Goal: Task Accomplishment & Management: Manage account settings

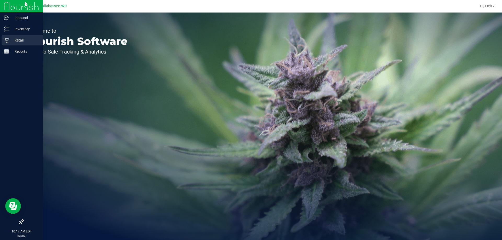
click at [5, 38] on icon at bounding box center [6, 40] width 5 height 5
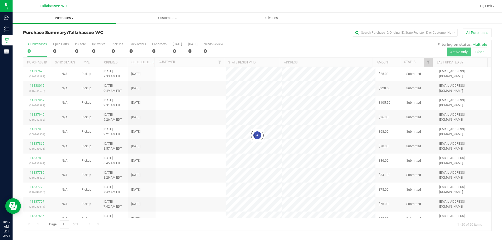
click at [75, 15] on uib-tab-heading "Purchases Summary of purchases Fulfillment All purchases" at bounding box center [64, 18] width 103 height 11
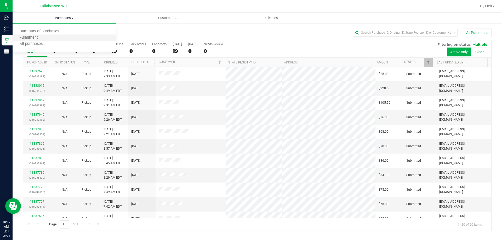
click at [68, 35] on li "Fulfillment" at bounding box center [64, 38] width 103 height 6
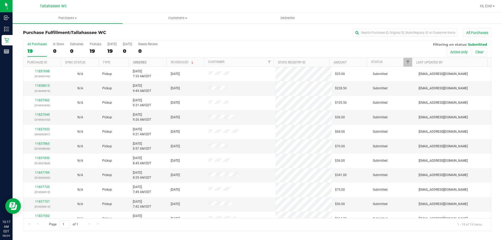
click at [136, 62] on link "Ordered" at bounding box center [140, 63] width 14 height 4
click at [140, 62] on link "Ordered" at bounding box center [143, 62] width 20 height 4
click at [140, 62] on link "Ordered" at bounding box center [140, 63] width 14 height 4
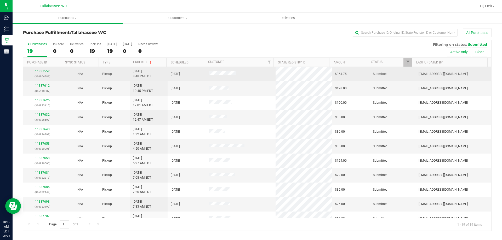
click at [45, 72] on link "11837552" at bounding box center [42, 71] width 15 height 4
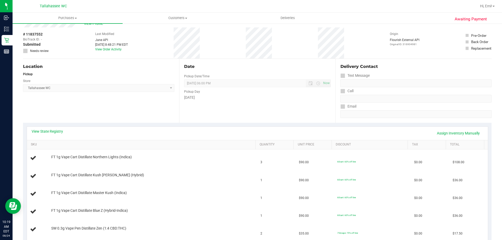
scroll to position [26, 0]
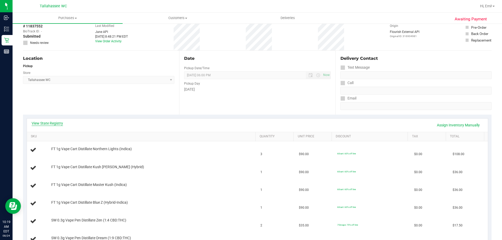
click at [45, 122] on link "View State Registry" at bounding box center [47, 123] width 31 height 5
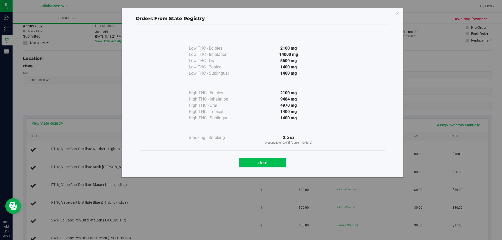
click at [281, 161] on button "Close" at bounding box center [262, 162] width 48 height 9
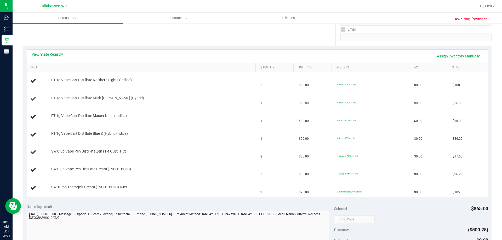
scroll to position [78, 0]
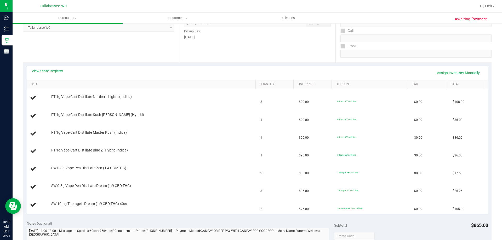
click at [56, 74] on div "View State Registry Assign Inventory Manually" at bounding box center [257, 72] width 451 height 9
click at [55, 70] on link "View State Registry" at bounding box center [47, 70] width 31 height 5
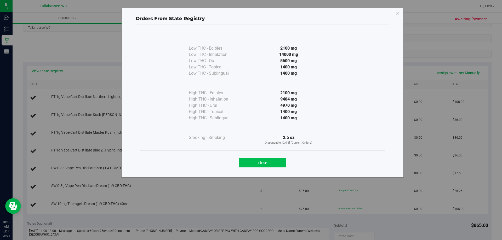
click at [278, 164] on button "Close" at bounding box center [262, 162] width 48 height 9
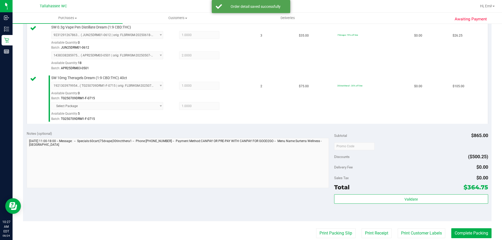
scroll to position [366, 0]
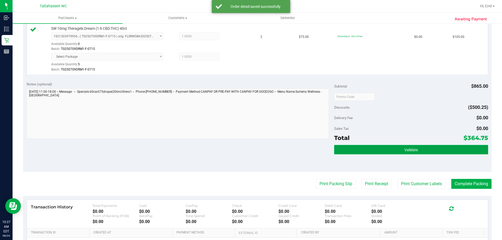
click at [363, 149] on button "Validate" at bounding box center [411, 149] width 154 height 9
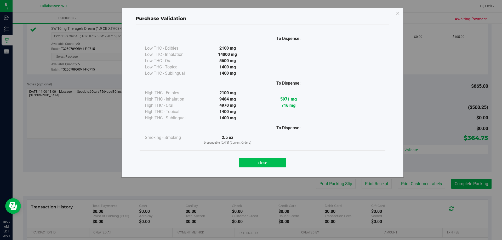
click at [255, 164] on button "Close" at bounding box center [262, 162] width 48 height 9
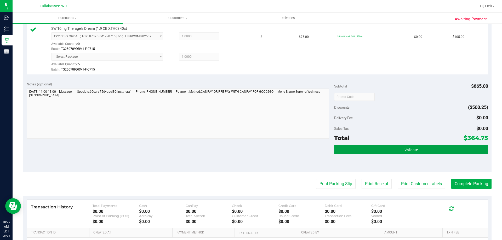
click at [389, 148] on button "Validate" at bounding box center [411, 149] width 154 height 9
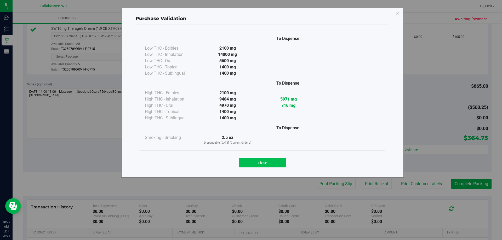
click at [266, 158] on button "Close" at bounding box center [262, 162] width 48 height 9
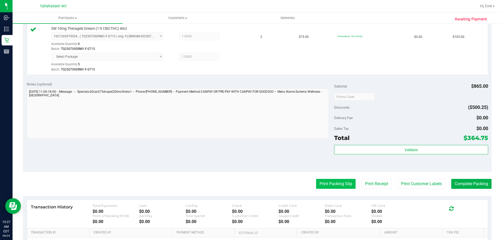
click at [335, 187] on button "Print Packing Slip" at bounding box center [335, 184] width 39 height 10
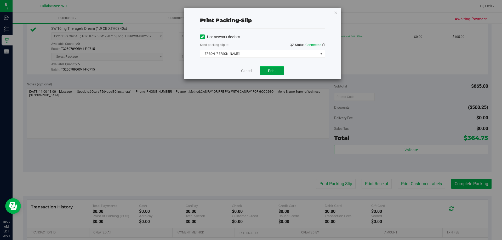
click at [278, 72] on button "Print" at bounding box center [272, 70] width 24 height 9
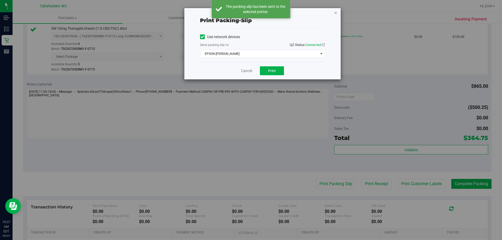
click at [335, 12] on icon "button" at bounding box center [336, 12] width 4 height 6
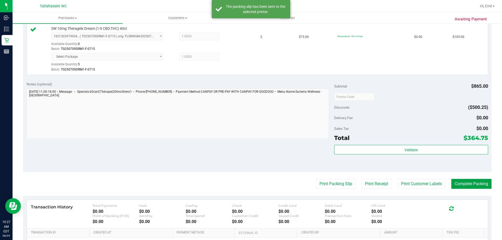
click at [465, 188] on button "Complete Packing" at bounding box center [471, 184] width 40 height 10
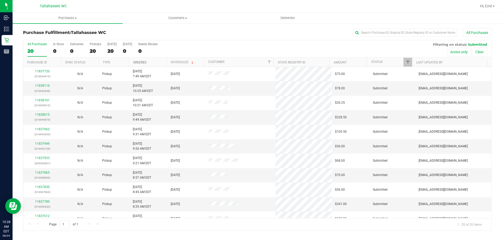
click at [133, 61] on link "Ordered" at bounding box center [140, 63] width 14 height 4
click at [208, 42] on div "All Purchases 20 In Store 0 Deliveries 0 PickUps 20 Today 20 Tomorrow 0 Needs R…" at bounding box center [257, 42] width 468 height 4
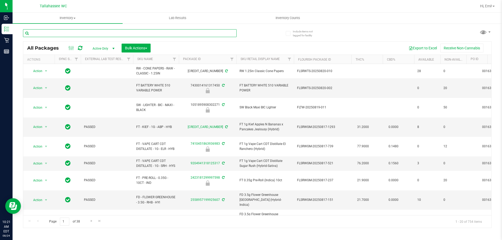
click at [162, 35] on input "text" at bounding box center [129, 33] width 213 height 8
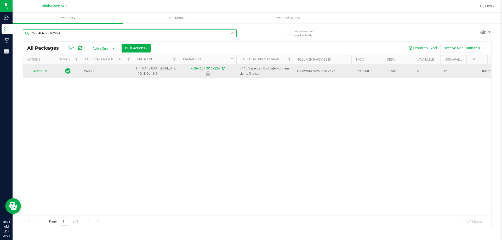
type input "7586466779162224"
click at [46, 72] on span "select" at bounding box center [46, 71] width 4 height 4
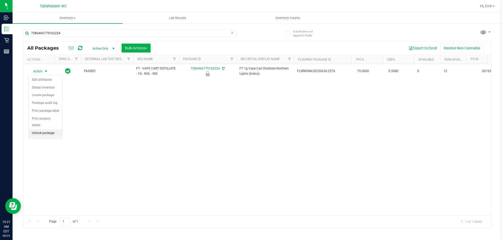
click at [52, 129] on li "Unlock package" at bounding box center [45, 133] width 33 height 8
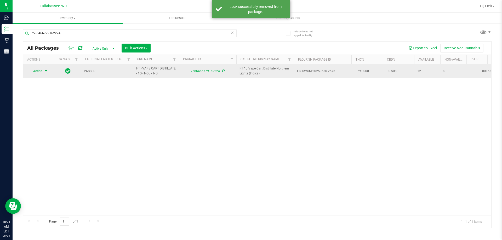
click at [48, 70] on span "select" at bounding box center [46, 71] width 4 height 4
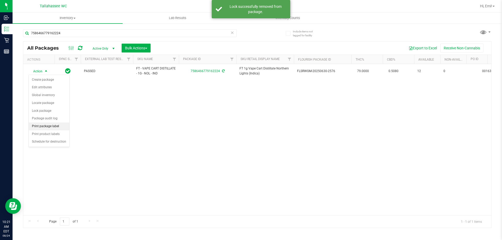
click at [52, 127] on li "Print package label" at bounding box center [49, 127] width 40 height 8
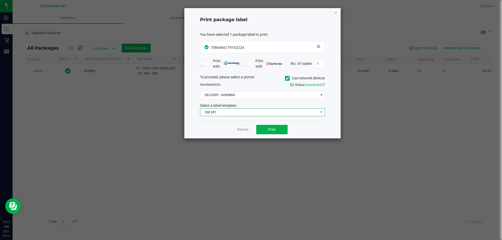
click at [233, 113] on span "300 DPI" at bounding box center [259, 112] width 118 height 7
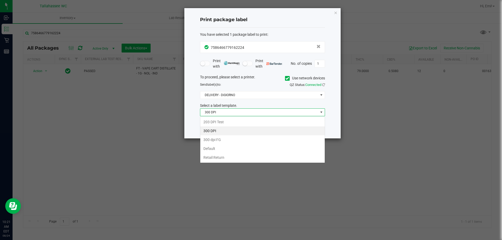
scroll to position [8, 125]
click at [230, 120] on li "203 DPI Test" at bounding box center [262, 122] width 124 height 9
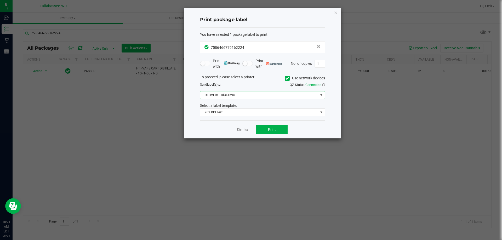
click at [233, 98] on span "DELIVERY - DiGIORNO" at bounding box center [259, 94] width 118 height 7
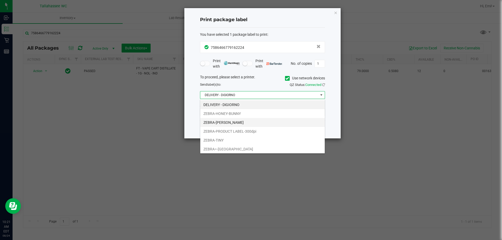
click at [230, 120] on li "ZEBRA-LEE-BRICE" at bounding box center [262, 122] width 124 height 9
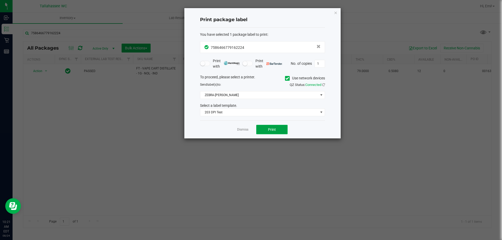
click at [274, 132] on button "Print" at bounding box center [271, 129] width 31 height 9
drag, startPoint x: 332, startPoint y: 11, endPoint x: 335, endPoint y: 13, distance: 4.1
click at [334, 12] on div "Print package label You have selected 1 package label to print : 75864667791622…" at bounding box center [262, 73] width 156 height 130
click at [336, 14] on icon "button" at bounding box center [336, 12] width 4 height 6
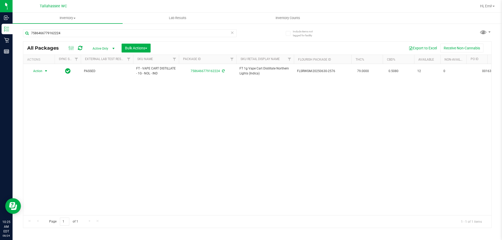
click at [233, 33] on icon at bounding box center [232, 32] width 4 height 6
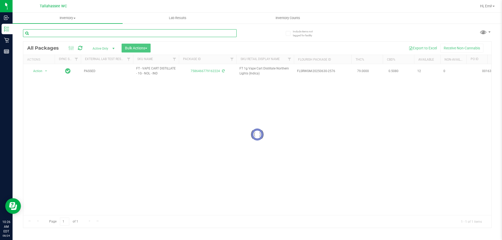
click at [230, 33] on input "text" at bounding box center [129, 33] width 213 height 8
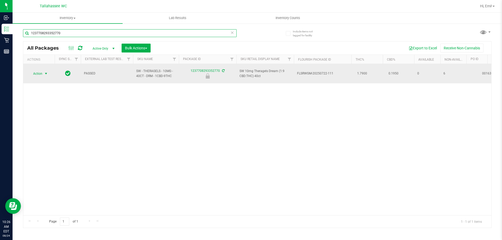
type input "1237708293352770"
click at [46, 72] on span "select" at bounding box center [46, 74] width 4 height 4
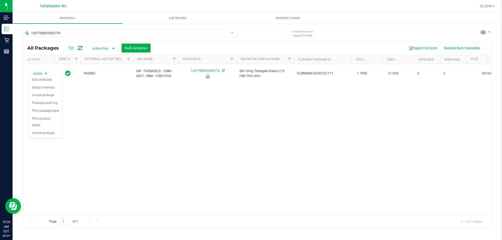
click at [51, 130] on li "Unlock package" at bounding box center [45, 133] width 33 height 8
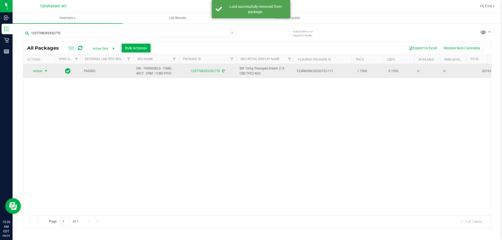
click at [47, 73] on span "select" at bounding box center [46, 70] width 7 height 7
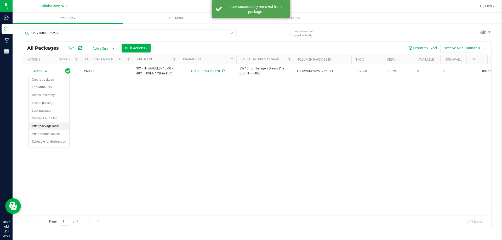
click at [65, 127] on li "Print package label" at bounding box center [49, 127] width 40 height 8
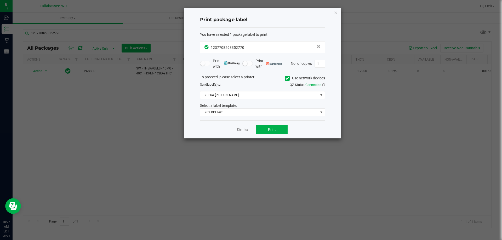
click at [275, 123] on div "Dismiss Print" at bounding box center [262, 129] width 125 height 18
click at [275, 126] on button "Print" at bounding box center [271, 129] width 31 height 9
click at [334, 14] on icon "button" at bounding box center [336, 12] width 4 height 6
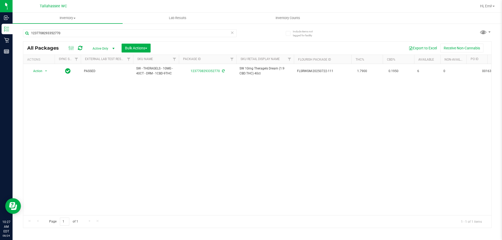
click at [232, 32] on icon at bounding box center [232, 32] width 4 height 6
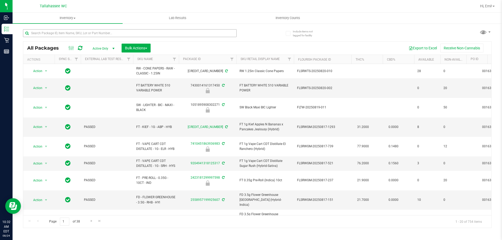
click at [156, 38] on div at bounding box center [129, 35] width 213 height 12
click at [155, 34] on input "text" at bounding box center [129, 33] width 213 height 8
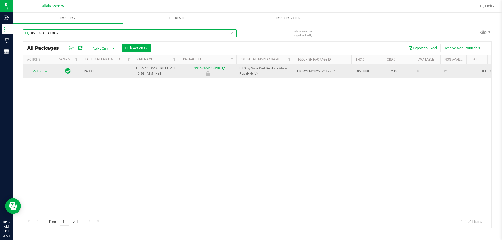
type input "0533363904138828"
click at [46, 69] on span "select" at bounding box center [46, 71] width 4 height 4
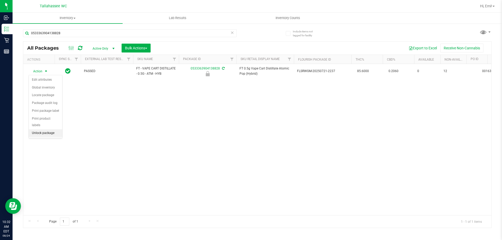
click at [55, 129] on li "Unlock package" at bounding box center [45, 133] width 33 height 8
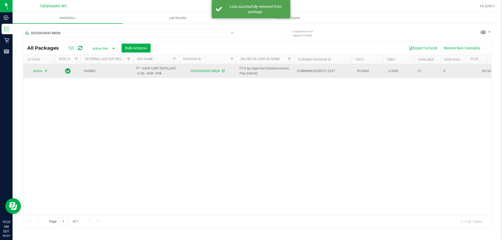
click at [43, 70] on span "select" at bounding box center [46, 70] width 7 height 7
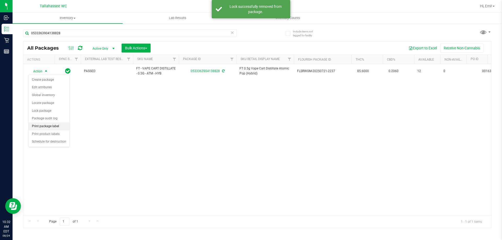
click at [65, 125] on li "Print package label" at bounding box center [49, 127] width 40 height 8
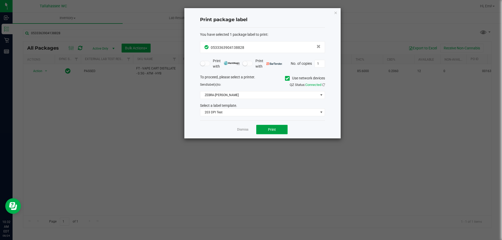
click at [278, 128] on button "Print" at bounding box center [271, 129] width 31 height 9
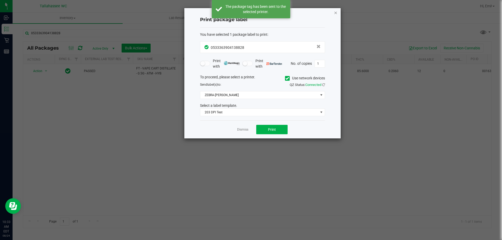
click at [335, 13] on icon "button" at bounding box center [336, 12] width 4 height 6
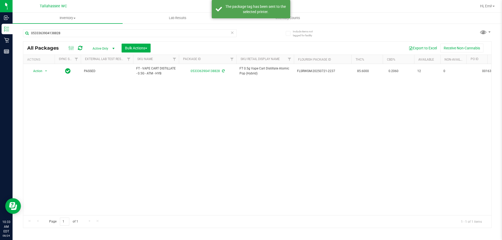
click at [231, 34] on icon at bounding box center [232, 32] width 4 height 6
click at [254, 33] on div at bounding box center [140, 33] width 234 height 17
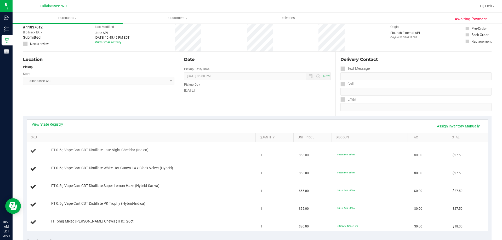
scroll to position [52, 0]
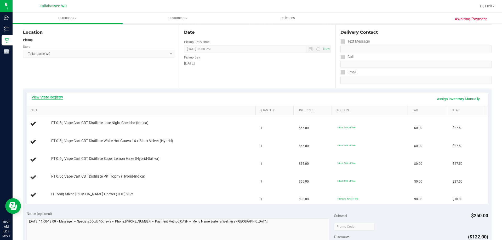
click at [57, 95] on link "View State Registry" at bounding box center [47, 97] width 31 height 5
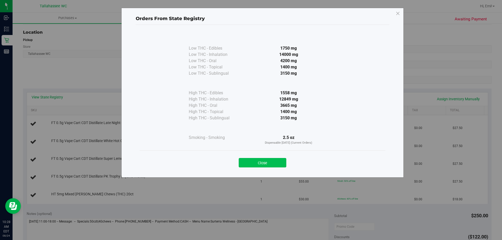
click at [262, 163] on button "Close" at bounding box center [262, 162] width 48 height 9
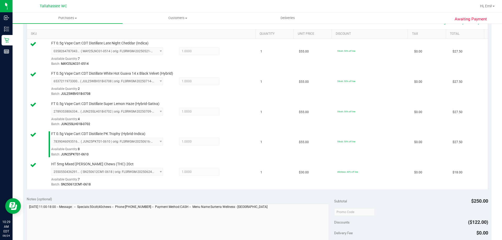
scroll to position [183, 0]
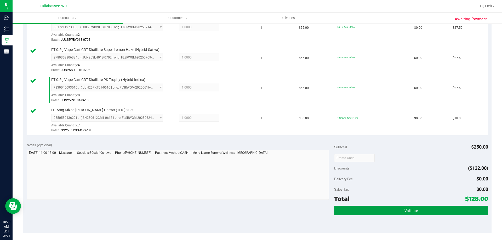
click at [363, 212] on button "Validate" at bounding box center [411, 210] width 154 height 9
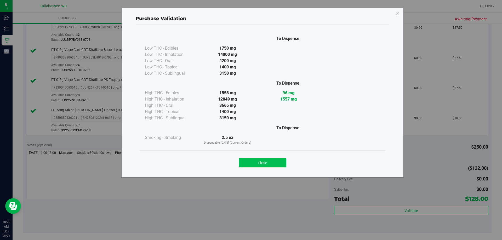
click at [277, 161] on button "Close" at bounding box center [262, 162] width 48 height 9
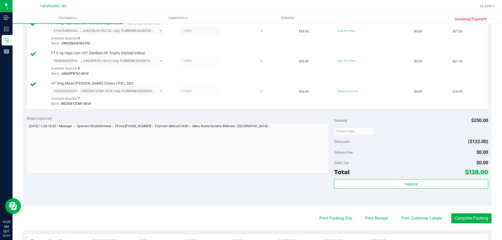
scroll to position [235, 0]
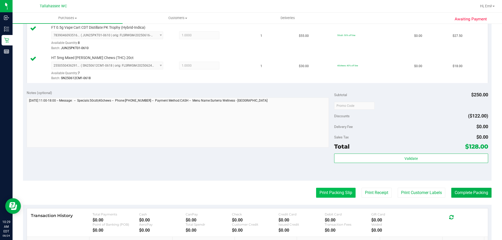
click at [323, 192] on button "Print Packing Slip" at bounding box center [335, 193] width 39 height 10
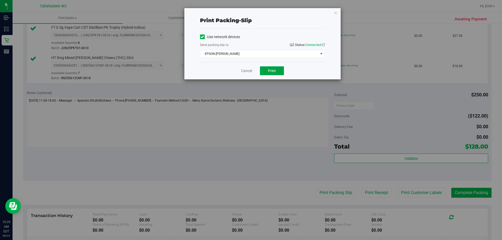
click at [276, 70] on button "Print" at bounding box center [272, 70] width 24 height 9
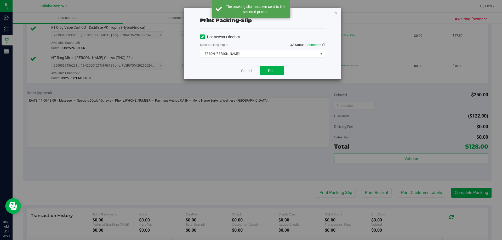
click at [334, 13] on icon "button" at bounding box center [336, 12] width 4 height 6
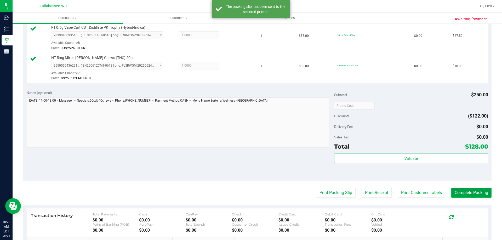
click at [477, 189] on button "Complete Packing" at bounding box center [471, 193] width 40 height 10
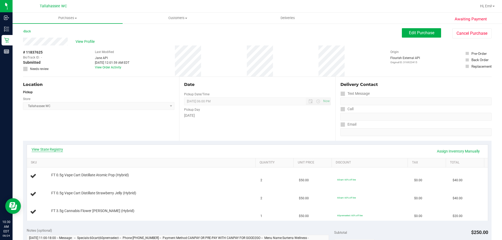
click at [61, 150] on link "View State Registry" at bounding box center [47, 149] width 31 height 5
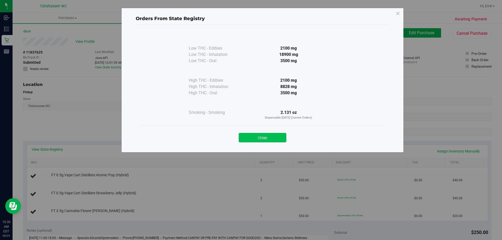
click at [265, 135] on button "Close" at bounding box center [262, 137] width 48 height 9
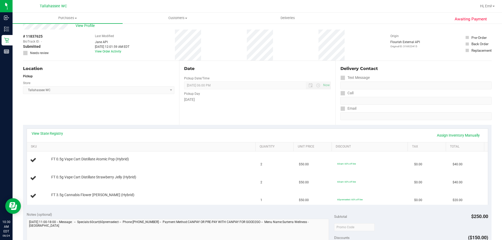
scroll to position [52, 0]
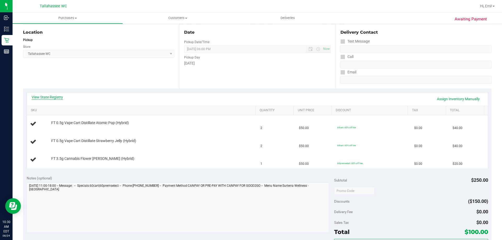
click at [47, 99] on link "View State Registry" at bounding box center [47, 97] width 31 height 5
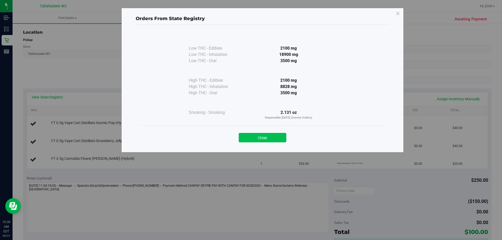
click at [259, 135] on button "Close" at bounding box center [262, 137] width 48 height 9
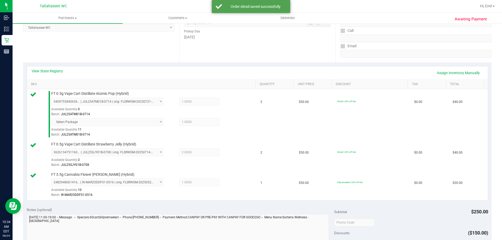
scroll to position [235, 0]
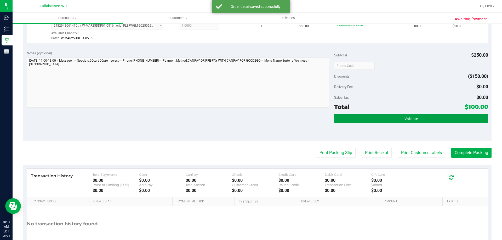
click at [360, 122] on button "Validate" at bounding box center [411, 118] width 154 height 9
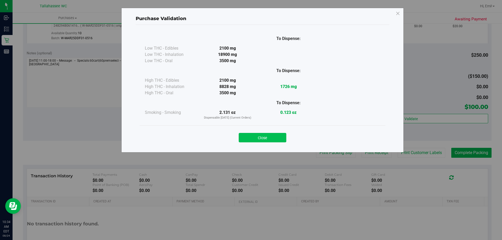
click at [269, 137] on button "Close" at bounding box center [262, 137] width 48 height 9
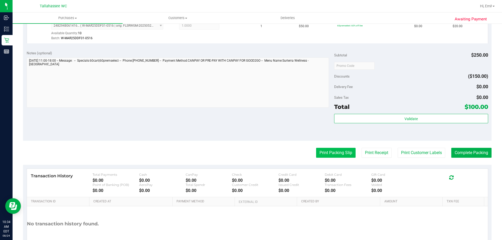
click at [320, 155] on button "Print Packing Slip" at bounding box center [335, 153] width 39 height 10
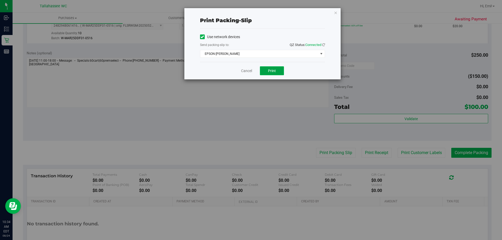
click at [271, 70] on span "Print" at bounding box center [272, 71] width 8 height 4
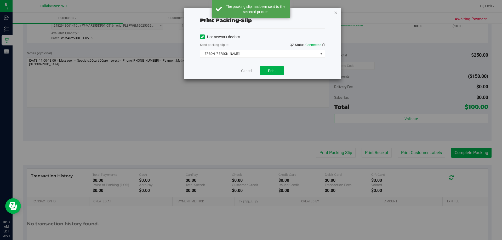
click at [334, 14] on icon "button" at bounding box center [336, 12] width 4 height 6
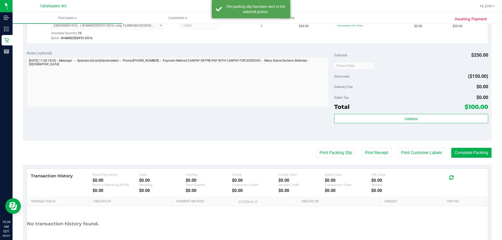
click at [477, 160] on purchase-details "Back Edit Purchase Cancel Purchase View Profile # 11837625 BioTrack ID: - Submi…" at bounding box center [257, 27] width 468 height 469
click at [475, 153] on button "Complete Packing" at bounding box center [471, 153] width 40 height 10
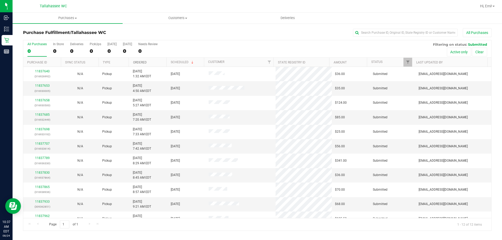
click at [139, 62] on link "Ordered" at bounding box center [140, 63] width 14 height 4
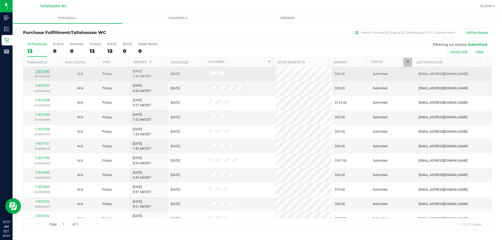
click at [39, 71] on link "11837640" at bounding box center [42, 71] width 15 height 4
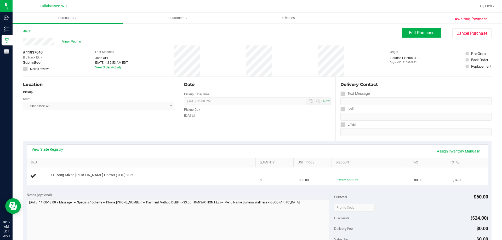
click at [63, 151] on div "View State Registry Assign Inventory Manually" at bounding box center [257, 151] width 451 height 9
click at [49, 148] on link "View State Registry" at bounding box center [47, 149] width 31 height 5
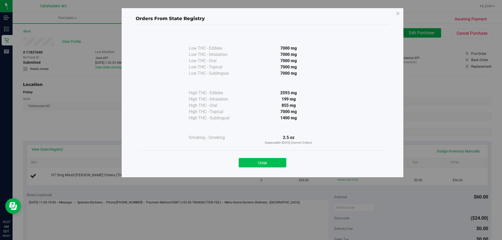
click at [251, 161] on button "Close" at bounding box center [262, 162] width 48 height 9
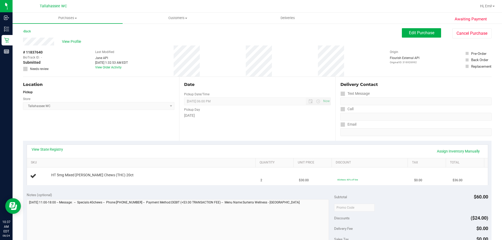
click at [54, 152] on div "View State Registry Assign Inventory Manually" at bounding box center [257, 151] width 451 height 9
click at [53, 151] on link "View State Registry" at bounding box center [47, 149] width 31 height 5
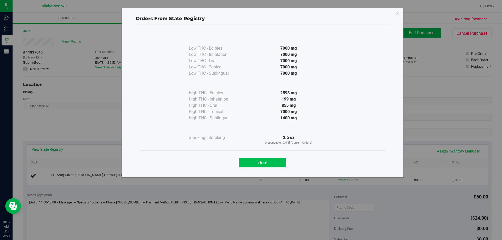
click at [254, 162] on button "Close" at bounding box center [262, 162] width 48 height 9
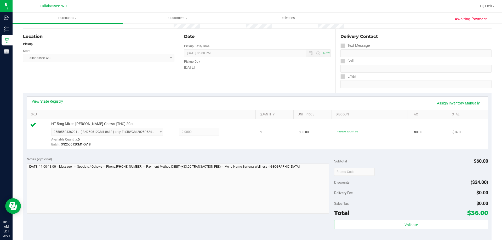
scroll to position [78, 0]
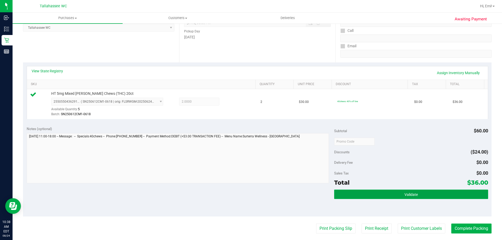
click at [358, 190] on button "Validate" at bounding box center [411, 194] width 154 height 9
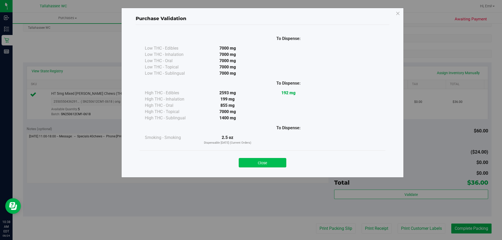
click at [264, 159] on button "Close" at bounding box center [262, 162] width 48 height 9
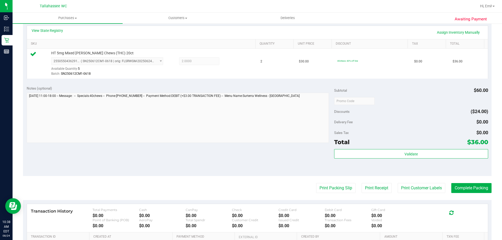
scroll to position [157, 0]
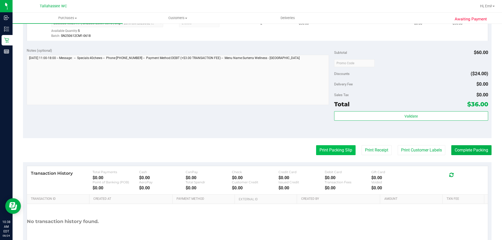
click at [316, 149] on button "Print Packing Slip" at bounding box center [335, 150] width 39 height 10
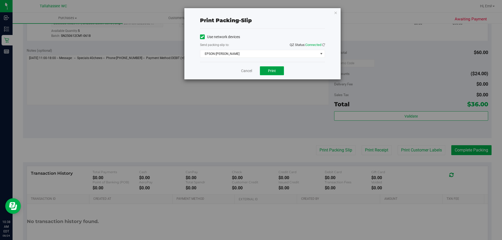
click at [269, 71] on span "Print" at bounding box center [272, 71] width 8 height 4
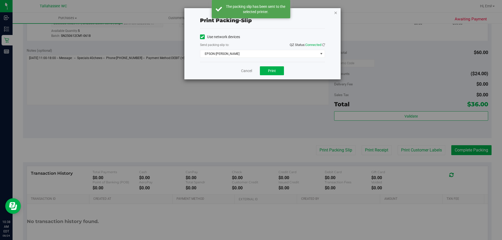
click at [334, 11] on icon "button" at bounding box center [336, 12] width 4 height 6
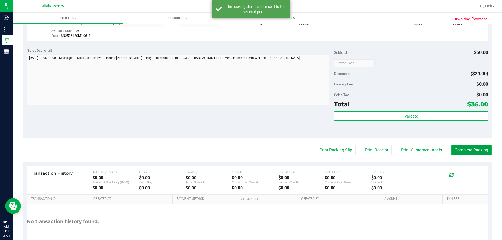
click at [478, 150] on button "Complete Packing" at bounding box center [471, 150] width 40 height 10
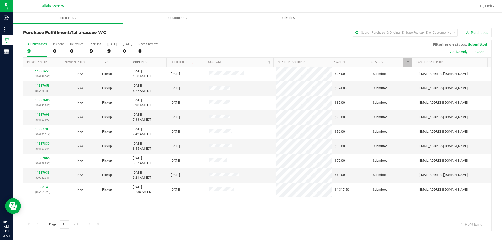
click at [145, 63] on link "Ordered" at bounding box center [140, 63] width 14 height 4
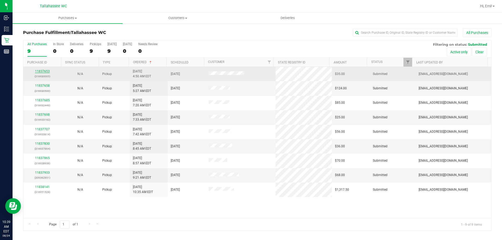
click at [39, 71] on link "11837653" at bounding box center [42, 71] width 15 height 4
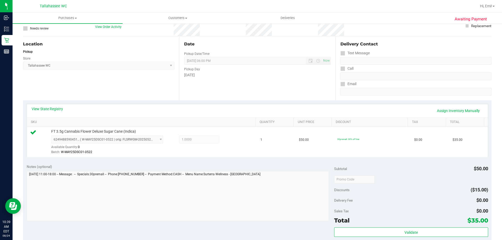
scroll to position [78, 0]
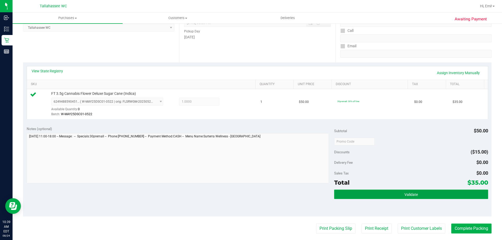
click at [371, 190] on button "Validate" at bounding box center [411, 194] width 154 height 9
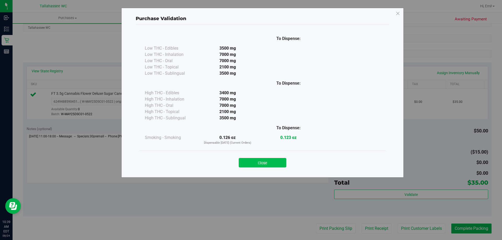
click at [262, 160] on button "Close" at bounding box center [262, 162] width 48 height 9
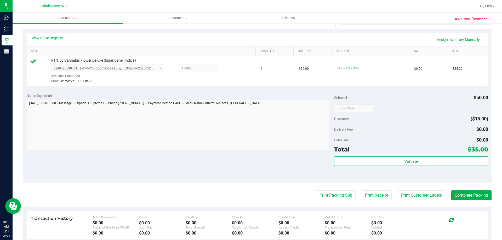
scroll to position [131, 0]
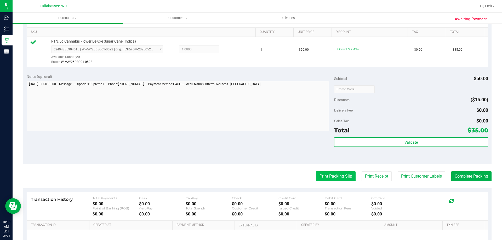
click at [321, 176] on button "Print Packing Slip" at bounding box center [335, 176] width 39 height 10
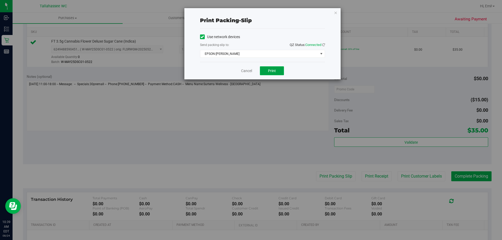
click at [269, 74] on button "Print" at bounding box center [272, 70] width 24 height 9
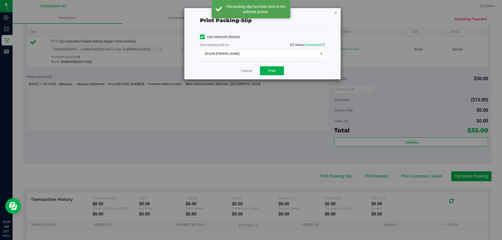
click at [335, 13] on icon "button" at bounding box center [336, 12] width 4 height 6
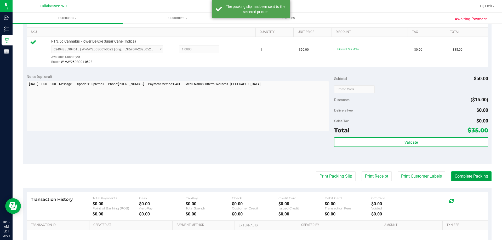
click at [472, 177] on button "Complete Packing" at bounding box center [471, 176] width 40 height 10
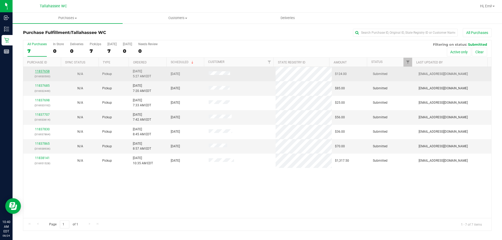
click at [35, 70] on link "11837658" at bounding box center [42, 71] width 15 height 4
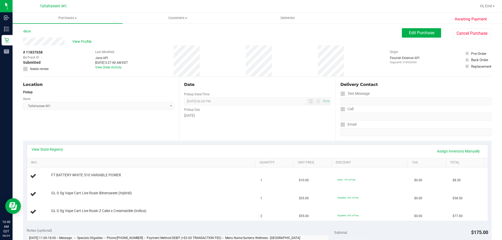
click at [48, 145] on div "View State Registry Assign Inventory Manually" at bounding box center [257, 151] width 461 height 13
click at [48, 143] on div "View State Registry Assign Inventory Manually SKU Quantity Unit Price Discount …" at bounding box center [257, 182] width 468 height 83
click at [48, 148] on link "View State Registry" at bounding box center [47, 149] width 31 height 5
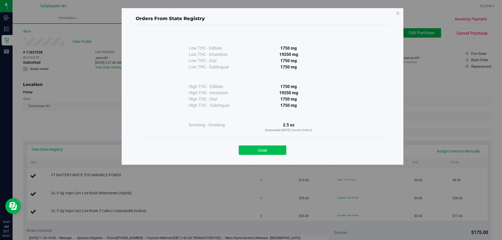
click at [248, 152] on button "Close" at bounding box center [262, 149] width 48 height 9
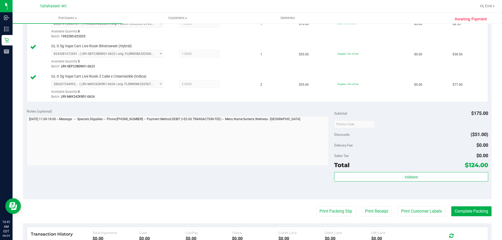
scroll to position [157, 0]
click at [320, 212] on button "Print Packing Slip" at bounding box center [335, 211] width 39 height 10
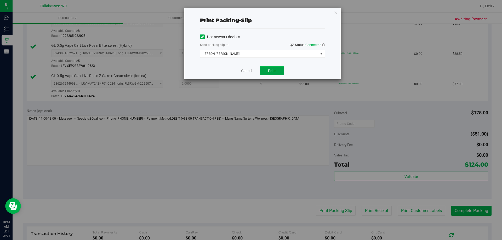
click at [271, 74] on button "Print" at bounding box center [272, 70] width 24 height 9
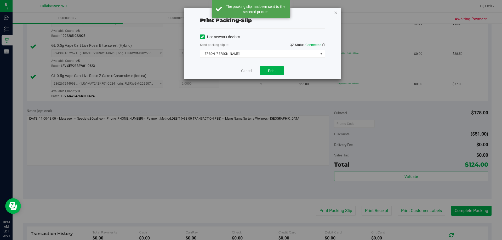
click at [335, 11] on icon "button" at bounding box center [336, 12] width 4 height 6
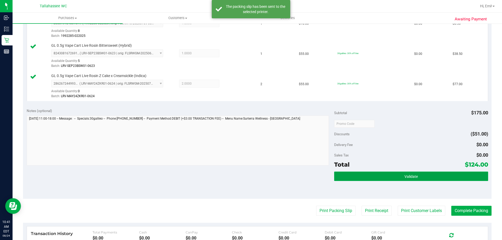
click at [395, 178] on button "Validate" at bounding box center [411, 176] width 154 height 9
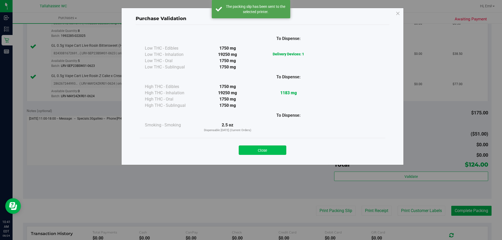
click at [266, 148] on button "Close" at bounding box center [262, 149] width 48 height 9
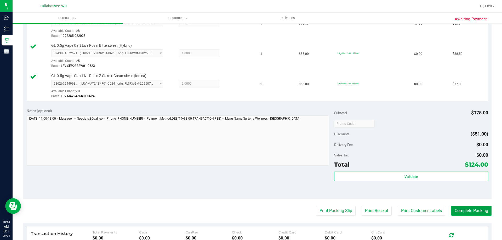
click at [452, 207] on button "Complete Packing" at bounding box center [471, 211] width 40 height 10
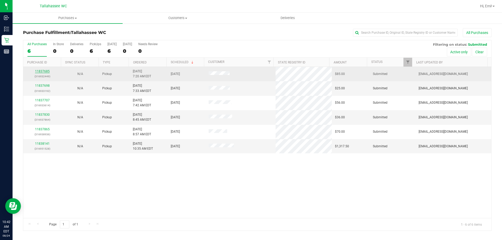
click at [42, 71] on link "11837685" at bounding box center [42, 71] width 15 height 4
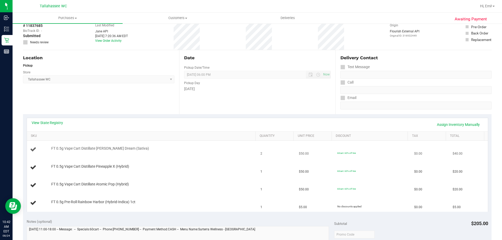
scroll to position [52, 0]
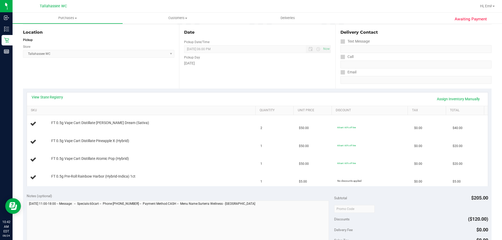
click at [65, 98] on div "View State Registry Assign Inventory Manually" at bounding box center [257, 99] width 451 height 9
click at [64, 97] on div "View State Registry Assign Inventory Manually" at bounding box center [257, 99] width 451 height 9
click at [62, 97] on link "View State Registry" at bounding box center [47, 97] width 31 height 5
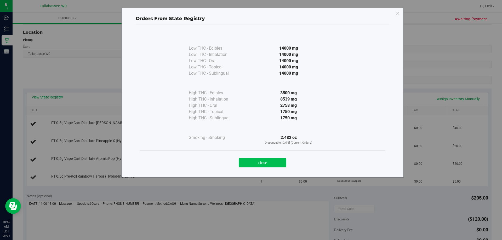
click at [272, 160] on button "Close" at bounding box center [262, 162] width 48 height 9
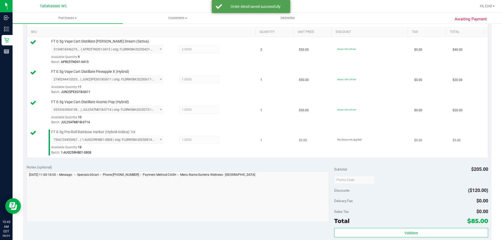
scroll to position [157, 0]
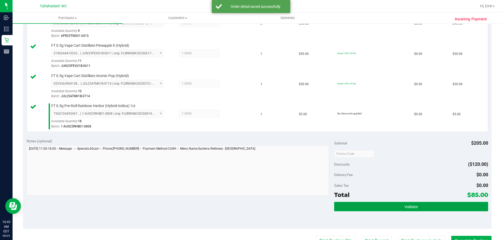
click at [359, 207] on button "Validate" at bounding box center [411, 206] width 154 height 9
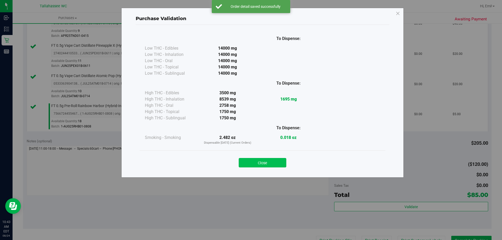
click at [249, 163] on button "Close" at bounding box center [262, 162] width 48 height 9
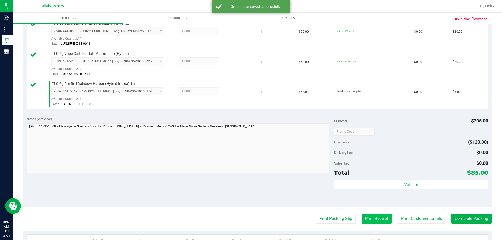
scroll to position [209, 0]
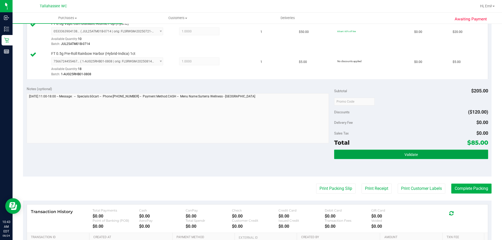
click at [364, 159] on button "Validate" at bounding box center [411, 154] width 154 height 9
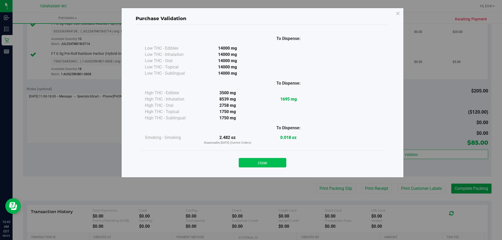
click at [268, 158] on button "Close" at bounding box center [262, 162] width 48 height 9
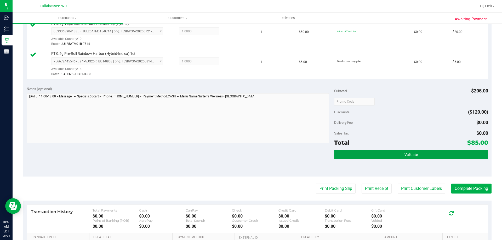
click at [360, 156] on button "Validate" at bounding box center [411, 154] width 154 height 9
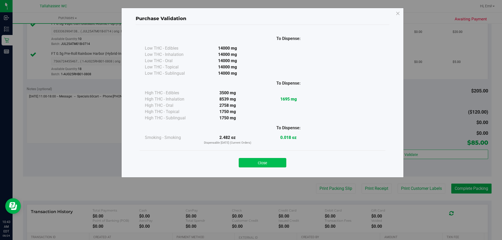
click at [258, 160] on button "Close" at bounding box center [262, 162] width 48 height 9
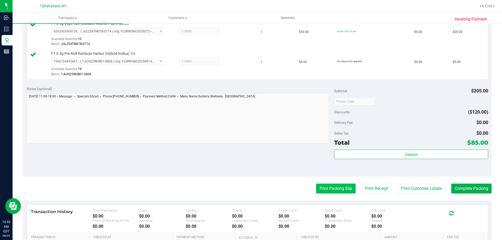
click at [341, 188] on button "Print Packing Slip" at bounding box center [335, 189] width 39 height 10
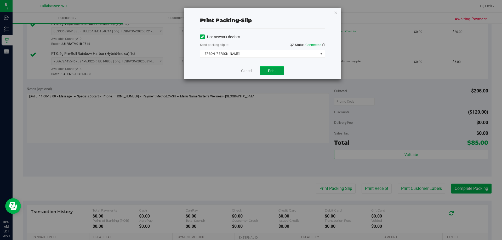
click at [276, 72] on button "Print" at bounding box center [272, 70] width 24 height 9
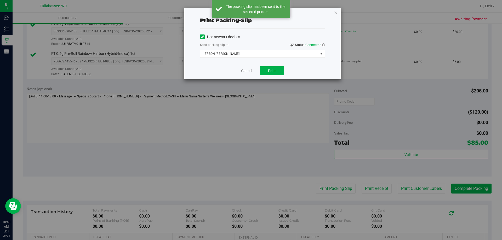
click at [335, 12] on icon "button" at bounding box center [336, 12] width 4 height 6
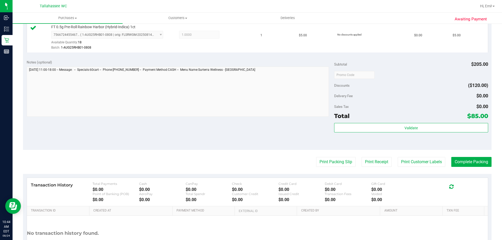
scroll to position [261, 0]
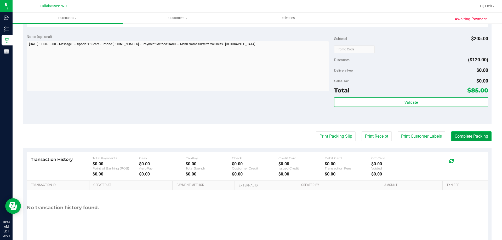
click at [469, 138] on button "Complete Packing" at bounding box center [471, 136] width 40 height 10
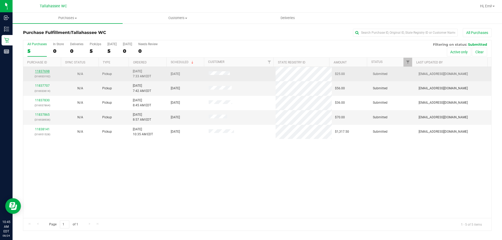
click at [40, 71] on link "11837698" at bounding box center [42, 71] width 15 height 4
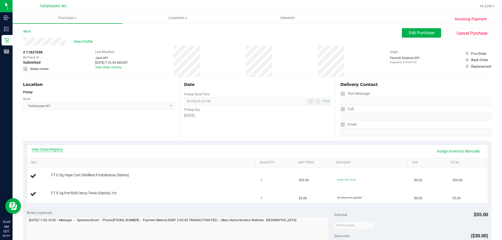
click at [53, 148] on link "View State Registry" at bounding box center [47, 149] width 31 height 5
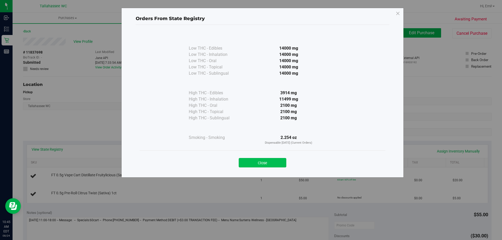
click at [277, 166] on button "Close" at bounding box center [262, 162] width 48 height 9
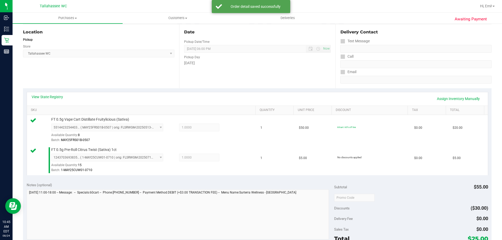
scroll to position [104, 0]
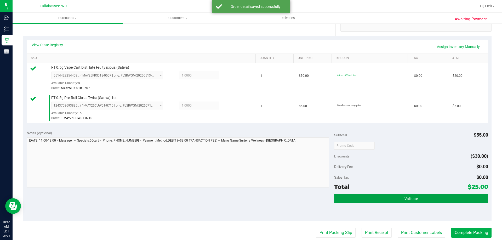
click at [334, 194] on button "Validate" at bounding box center [411, 198] width 154 height 9
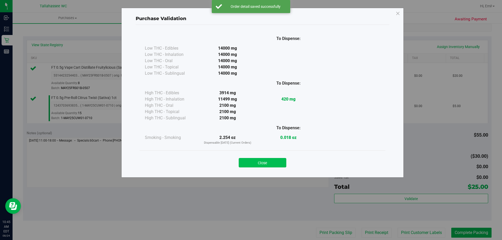
click at [252, 166] on button "Close" at bounding box center [262, 162] width 48 height 9
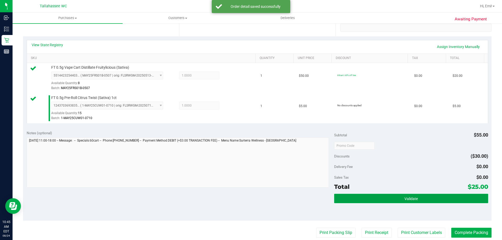
click at [353, 203] on button "Validate" at bounding box center [411, 198] width 154 height 9
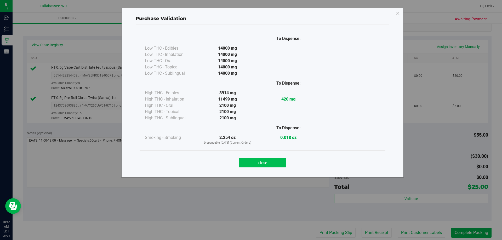
click at [271, 162] on button "Close" at bounding box center [262, 162] width 48 height 9
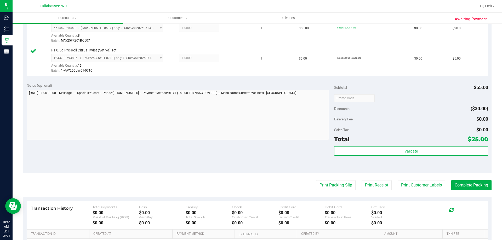
scroll to position [157, 0]
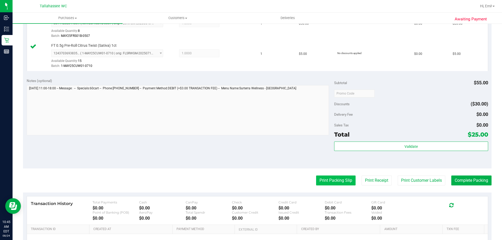
click at [316, 184] on button "Print Packing Slip" at bounding box center [335, 181] width 39 height 10
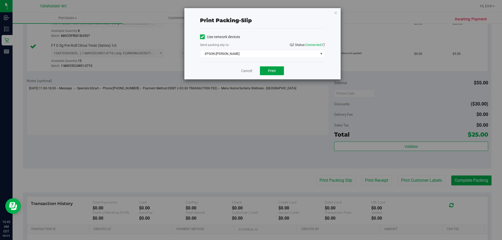
click at [279, 69] on button "Print" at bounding box center [272, 70] width 24 height 9
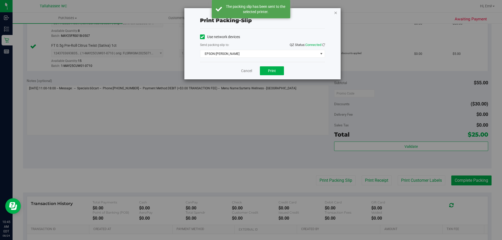
click at [335, 13] on icon "button" at bounding box center [336, 12] width 4 height 6
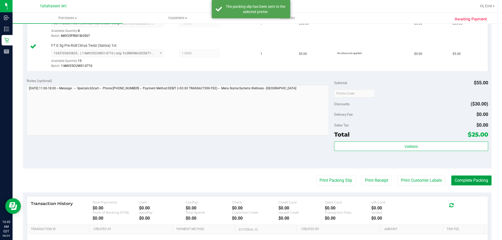
drag, startPoint x: 475, startPoint y: 182, endPoint x: 382, endPoint y: 157, distance: 95.6
click at [474, 182] on button "Complete Packing" at bounding box center [471, 181] width 40 height 10
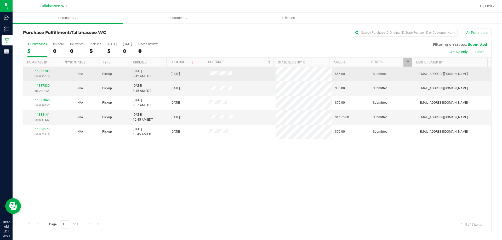
click at [42, 73] on link "11837707" at bounding box center [42, 71] width 15 height 4
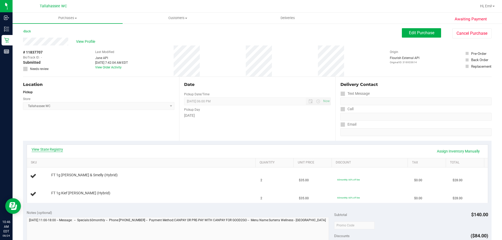
click at [57, 150] on link "View State Registry" at bounding box center [47, 149] width 31 height 5
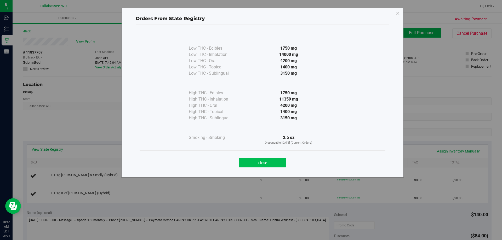
click at [247, 166] on button "Close" at bounding box center [262, 162] width 48 height 9
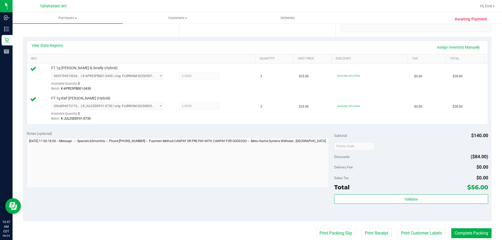
scroll to position [104, 0]
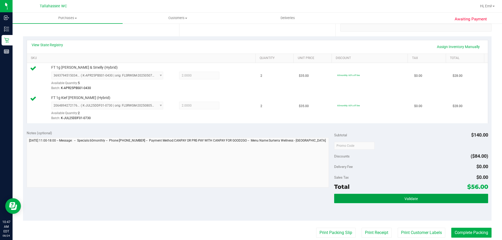
click at [358, 196] on button "Validate" at bounding box center [411, 198] width 154 height 9
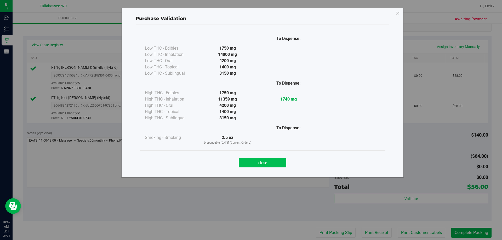
click at [276, 162] on button "Close" at bounding box center [262, 162] width 48 height 9
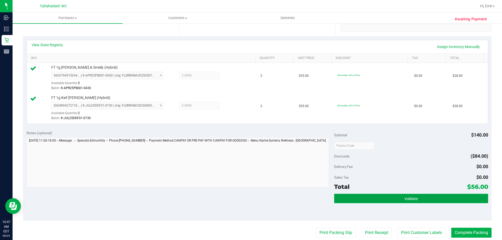
click at [358, 197] on button "Validate" at bounding box center [411, 198] width 154 height 9
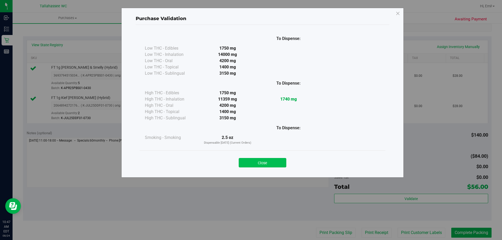
click at [275, 165] on button "Close" at bounding box center [262, 162] width 48 height 9
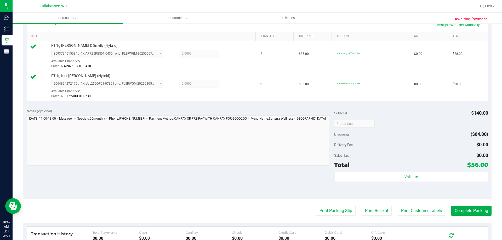
scroll to position [157, 0]
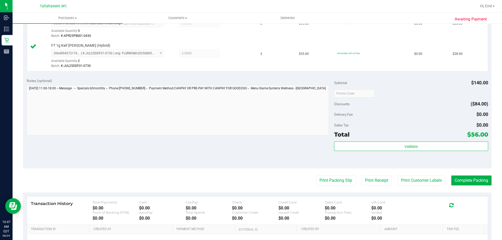
click at [324, 186] on purchase-details "Back Edit Purchase Cancel Purchase View Profile # 11837707 BioTrack ID: - Submi…" at bounding box center [257, 80] width 468 height 419
click at [324, 182] on button "Print Packing Slip" at bounding box center [335, 181] width 39 height 10
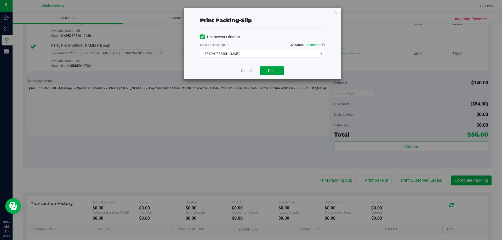
click at [268, 67] on button "Print" at bounding box center [272, 70] width 24 height 9
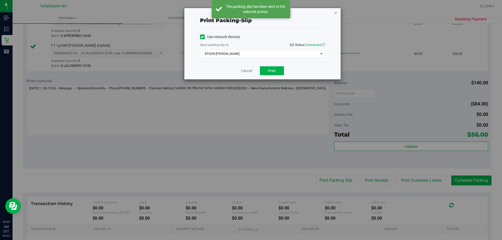
click at [336, 11] on icon "button" at bounding box center [336, 12] width 4 height 6
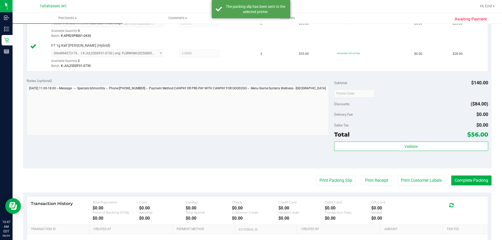
click at [474, 172] on purchase-details "Back Edit Purchase Cancel Purchase View Profile # 11837707 BioTrack ID: - Submi…" at bounding box center [257, 80] width 468 height 419
click at [472, 174] on purchase-details "Back Edit Purchase Cancel Purchase View Profile # 11837707 BioTrack ID: - Submi…" at bounding box center [257, 80] width 468 height 419
click at [470, 179] on button "Complete Packing" at bounding box center [471, 181] width 40 height 10
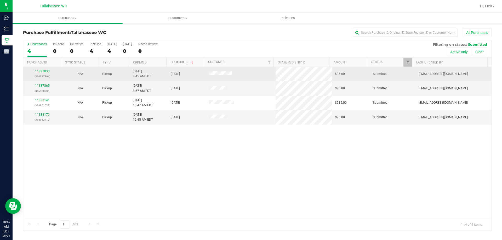
click at [46, 72] on link "11837830" at bounding box center [42, 71] width 15 height 4
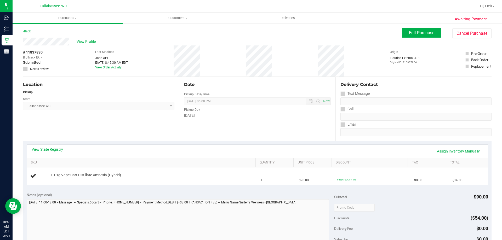
click at [55, 144] on div "View State Registry Assign Inventory Manually SKU Quantity Unit Price Discount …" at bounding box center [257, 164] width 461 height 41
click at [54, 146] on div "View State Registry Assign Inventory Manually" at bounding box center [257, 151] width 461 height 13
click at [21, 148] on div "Awaiting Payment Back Edit Purchase Cancel Purchase View Profile # 11837830 Bio…" at bounding box center [257, 219] width 489 height 392
click at [34, 149] on link "View State Registry" at bounding box center [47, 149] width 31 height 5
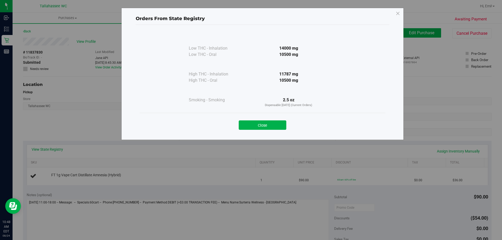
click at [257, 118] on div "Close" at bounding box center [262, 123] width 238 height 13
click at [258, 121] on button "Close" at bounding box center [262, 124] width 48 height 9
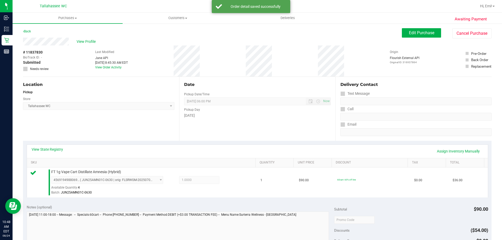
scroll to position [78, 0]
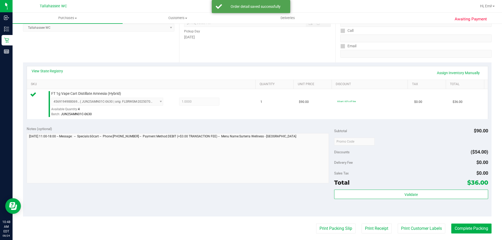
click at [355, 188] on div "Subtotal $90.00 Discounts ($54.00) Delivery Fee $0.00 Sales Tax $0.00 Total $36…" at bounding box center [411, 169] width 154 height 87
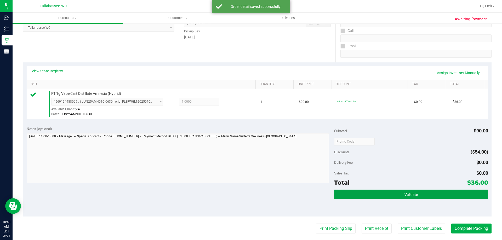
click at [355, 192] on button "Validate" at bounding box center [411, 194] width 154 height 9
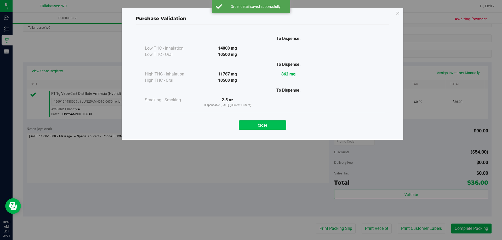
click at [264, 125] on button "Close" at bounding box center [262, 124] width 48 height 9
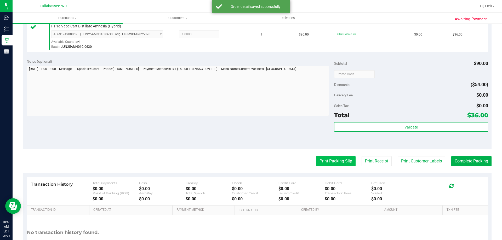
scroll to position [157, 0]
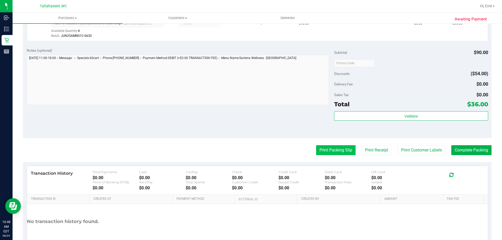
click at [330, 151] on button "Print Packing Slip" at bounding box center [335, 150] width 39 height 10
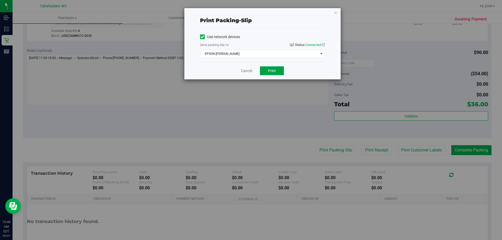
click at [279, 70] on button "Print" at bounding box center [272, 70] width 24 height 9
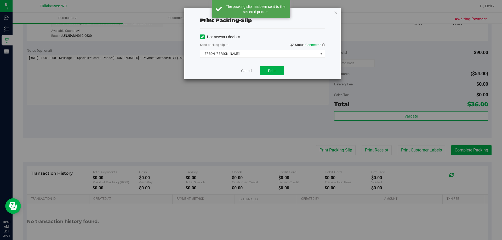
click at [335, 10] on icon "button" at bounding box center [336, 12] width 4 height 6
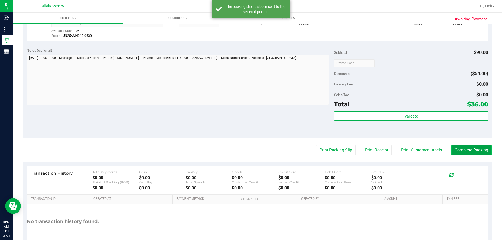
click at [451, 150] on button "Complete Packing" at bounding box center [471, 150] width 40 height 10
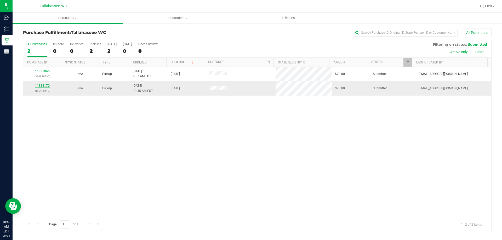
click at [45, 86] on link "11838170" at bounding box center [42, 86] width 15 height 4
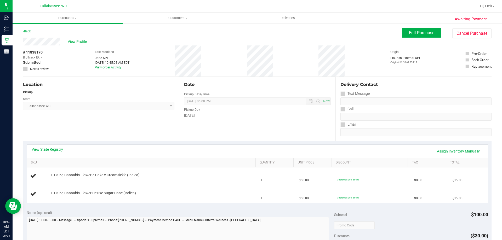
click at [48, 149] on link "View State Registry" at bounding box center [47, 149] width 31 height 5
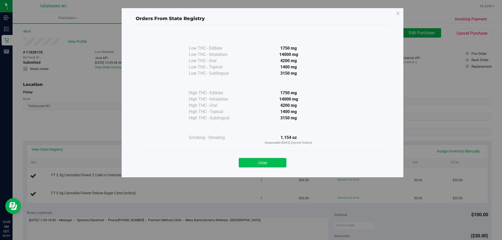
click at [283, 163] on button "Close" at bounding box center [262, 162] width 48 height 9
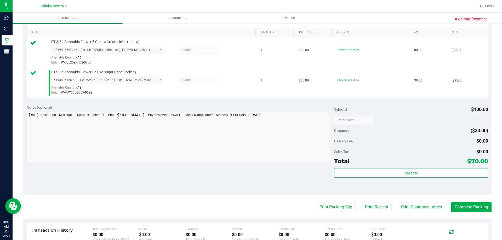
scroll to position [131, 0]
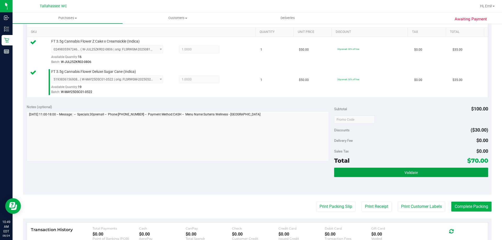
click at [342, 168] on button "Validate" at bounding box center [411, 172] width 154 height 9
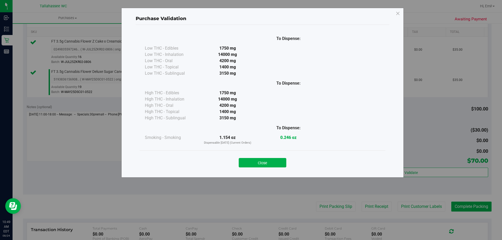
click at [251, 161] on button "Close" at bounding box center [262, 162] width 48 height 9
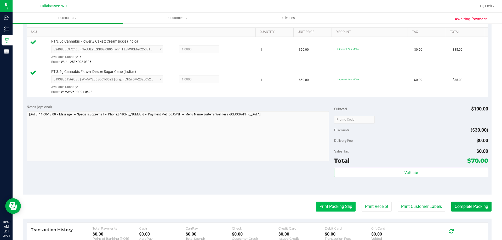
click at [316, 204] on button "Print Packing Slip" at bounding box center [335, 207] width 39 height 10
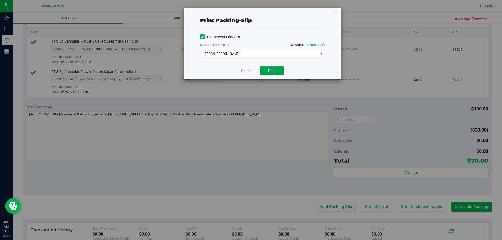
click at [271, 68] on button "Print" at bounding box center [272, 70] width 24 height 9
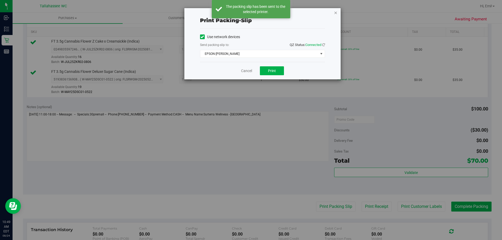
click at [335, 13] on icon "button" at bounding box center [336, 12] width 4 height 6
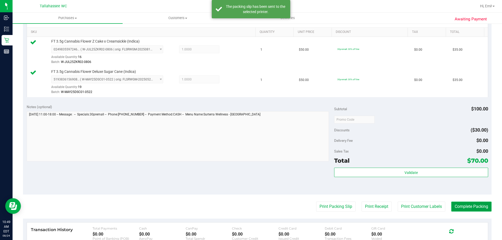
drag, startPoint x: 467, startPoint y: 206, endPoint x: 457, endPoint y: 200, distance: 11.2
click at [467, 206] on button "Complete Packing" at bounding box center [471, 207] width 40 height 10
